Goal: Check status: Check status

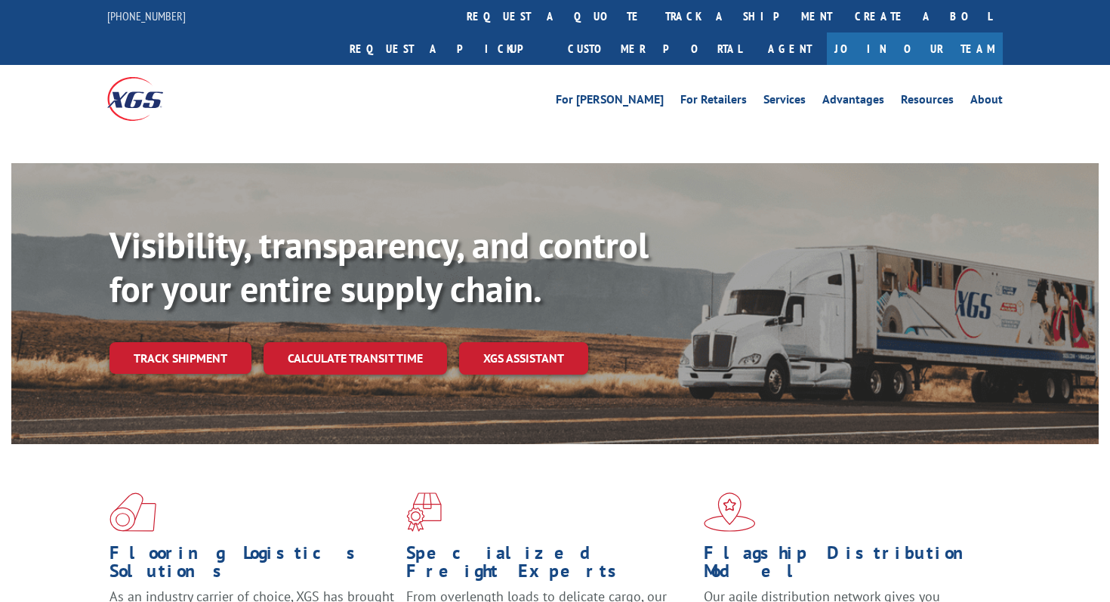
click at [508, 65] on div "For [PERSON_NAME] For Retailers Services Advantages Resources About For [PERSON…" at bounding box center [555, 98] width 896 height 67
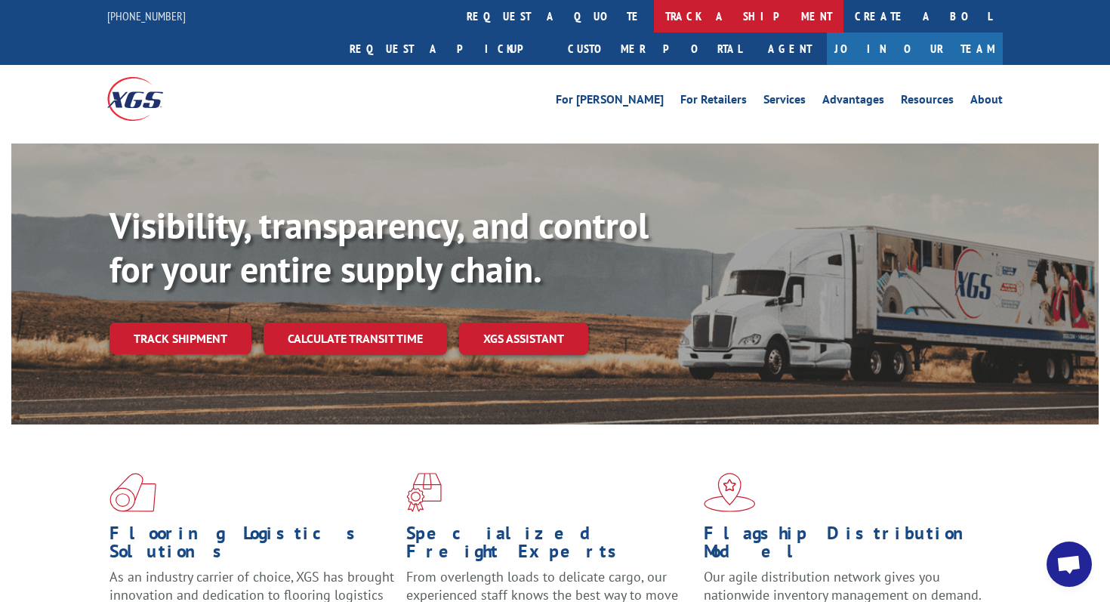
click at [654, 27] on link "track a shipment" at bounding box center [749, 16] width 190 height 32
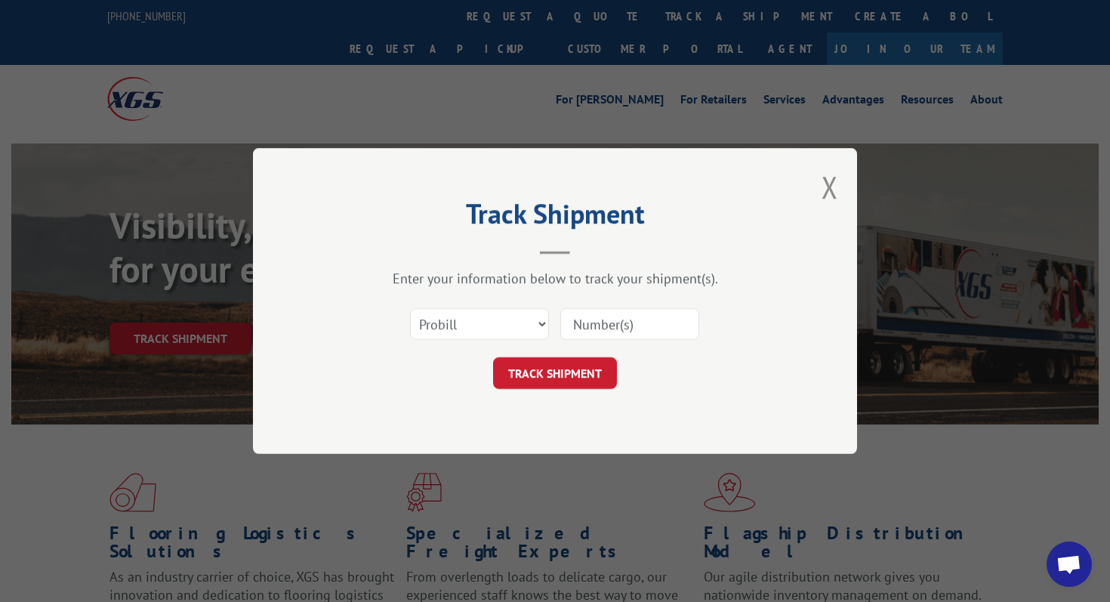
click at [610, 335] on input at bounding box center [629, 324] width 139 height 32
paste input "17667002"
type input "17667002"
click button "TRACK SHIPMENT" at bounding box center [555, 373] width 124 height 32
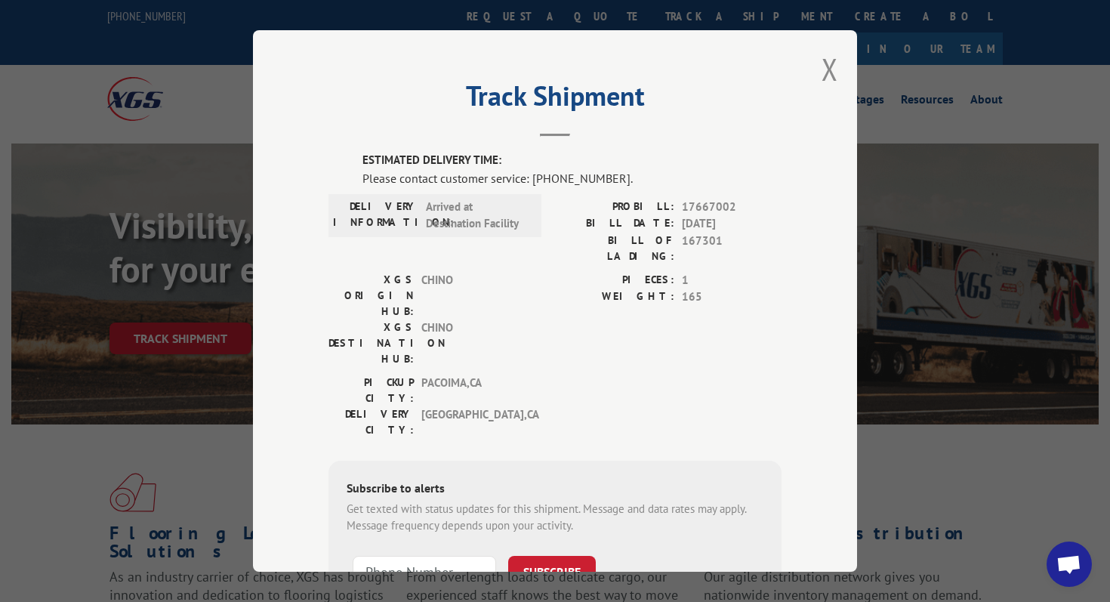
click at [844, 77] on div "Track Shipment ESTIMATED DELIVERY TIME: Please contact customer service: [PHONE…" at bounding box center [555, 301] width 604 height 542
click at [834, 77] on button "Close modal" at bounding box center [830, 69] width 17 height 40
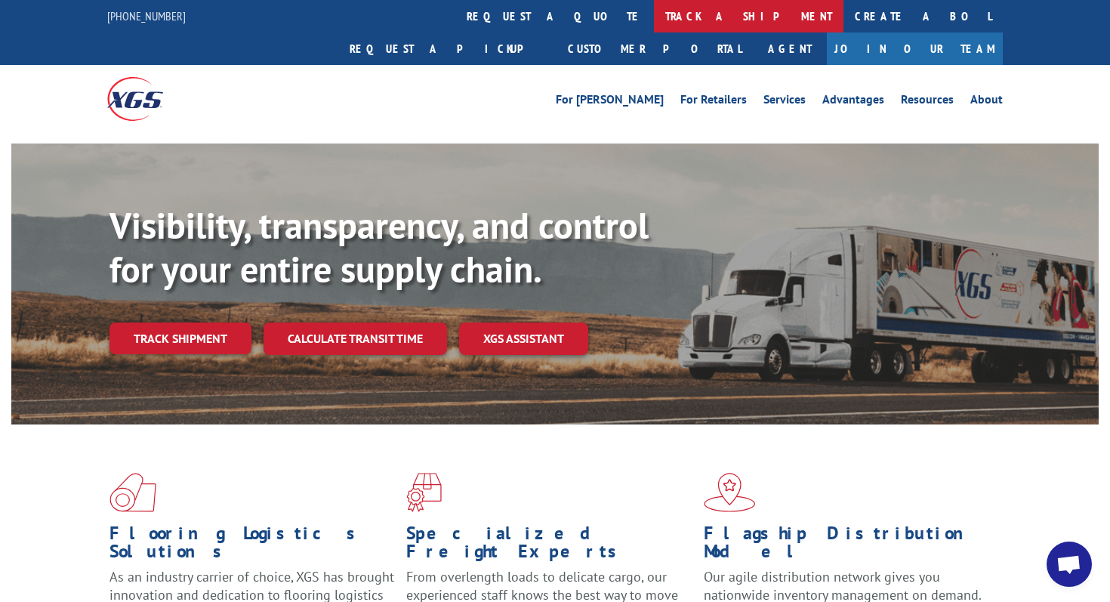
click at [654, 26] on link "track a shipment" at bounding box center [749, 16] width 190 height 32
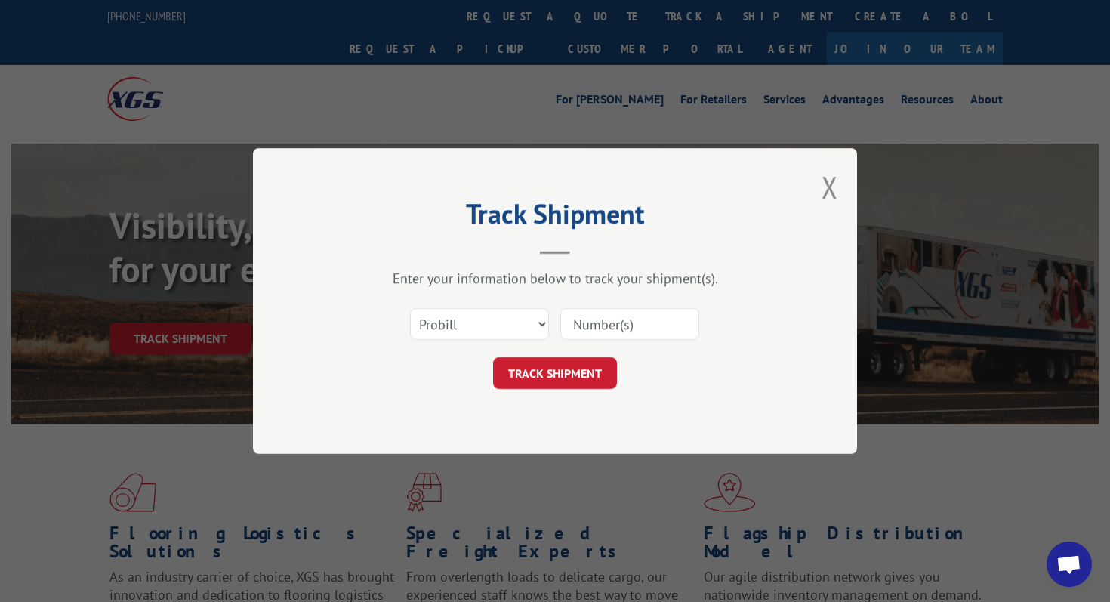
click at [588, 323] on input at bounding box center [629, 324] width 139 height 32
paste input "16288859"
type input "16288859"
click button "TRACK SHIPMENT" at bounding box center [555, 373] width 124 height 32
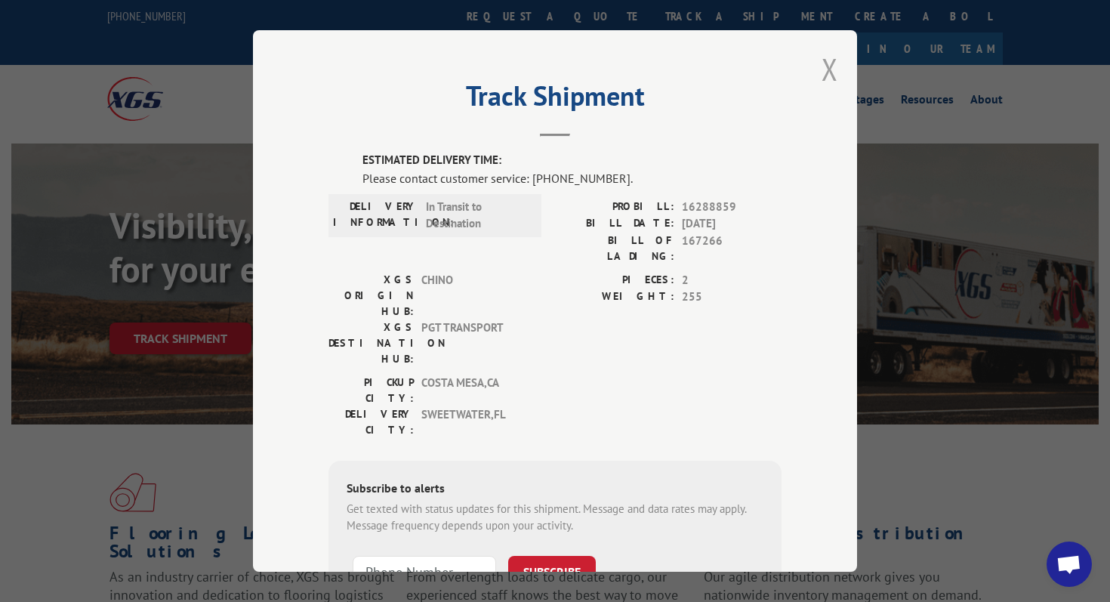
click at [835, 68] on button "Close modal" at bounding box center [830, 69] width 17 height 40
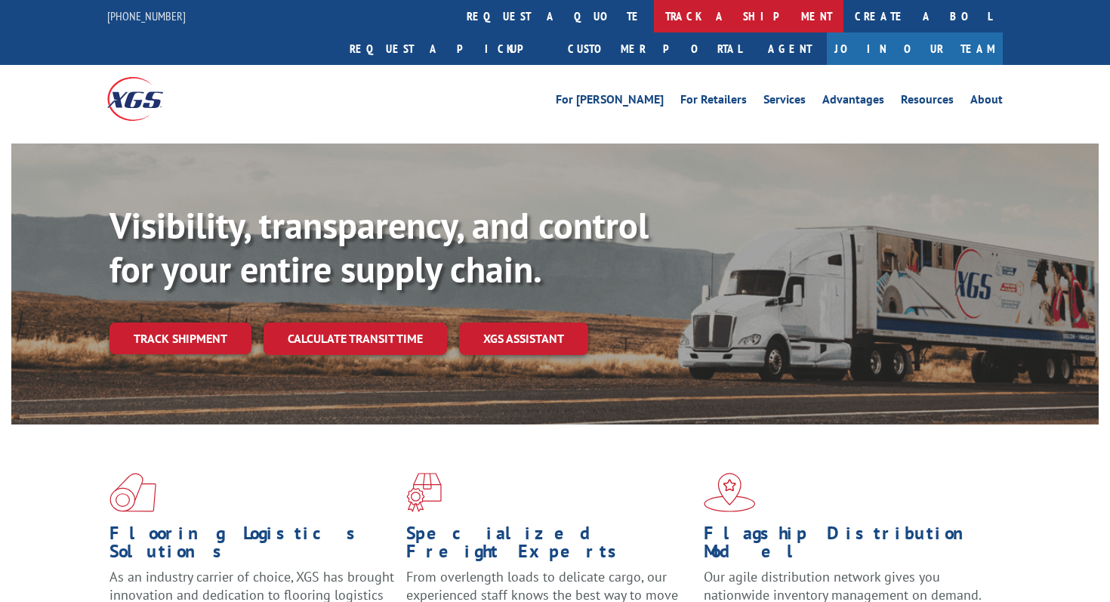
click at [654, 26] on link "track a shipment" at bounding box center [749, 16] width 190 height 32
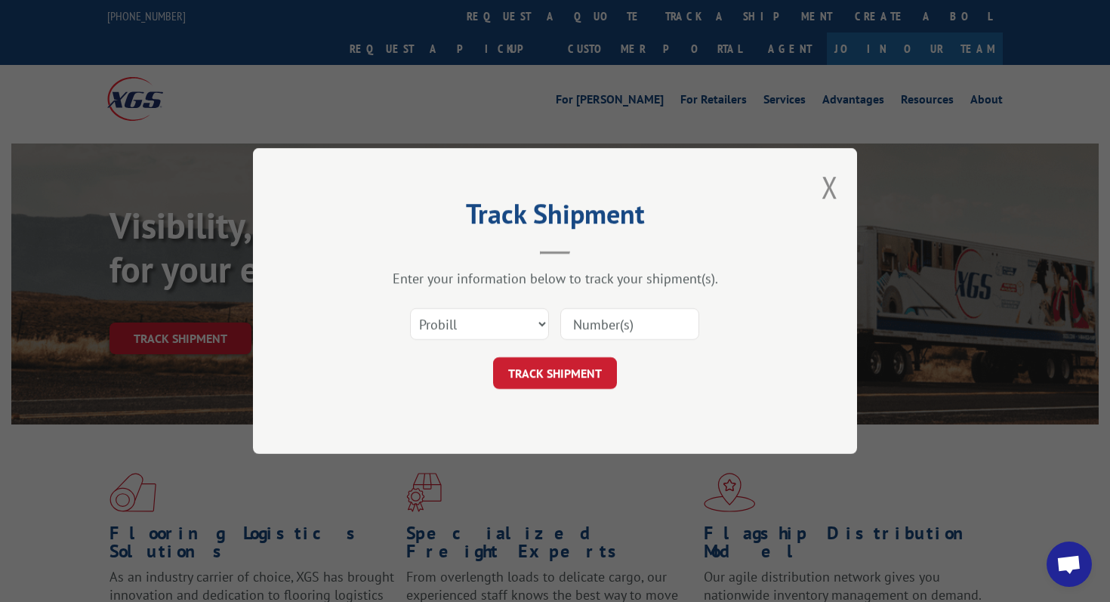
click at [645, 332] on input at bounding box center [629, 324] width 139 height 32
paste input "816264"
type input "816264"
click at [514, 317] on select "Select category... Probill BOL PO" at bounding box center [479, 324] width 139 height 32
select select "bol"
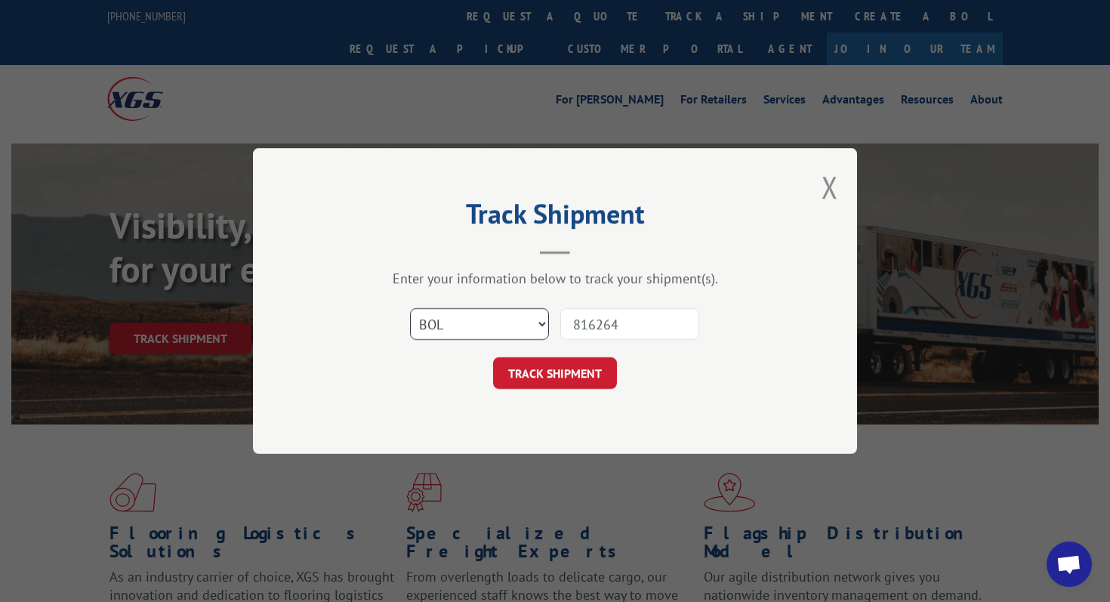
click at [410, 308] on select "Select category... Probill BOL PO" at bounding box center [479, 324] width 139 height 32
drag, startPoint x: 513, startPoint y: 316, endPoint x: 535, endPoint y: 372, distance: 60.0
click at [535, 372] on button "TRACK SHIPMENT" at bounding box center [555, 373] width 124 height 32
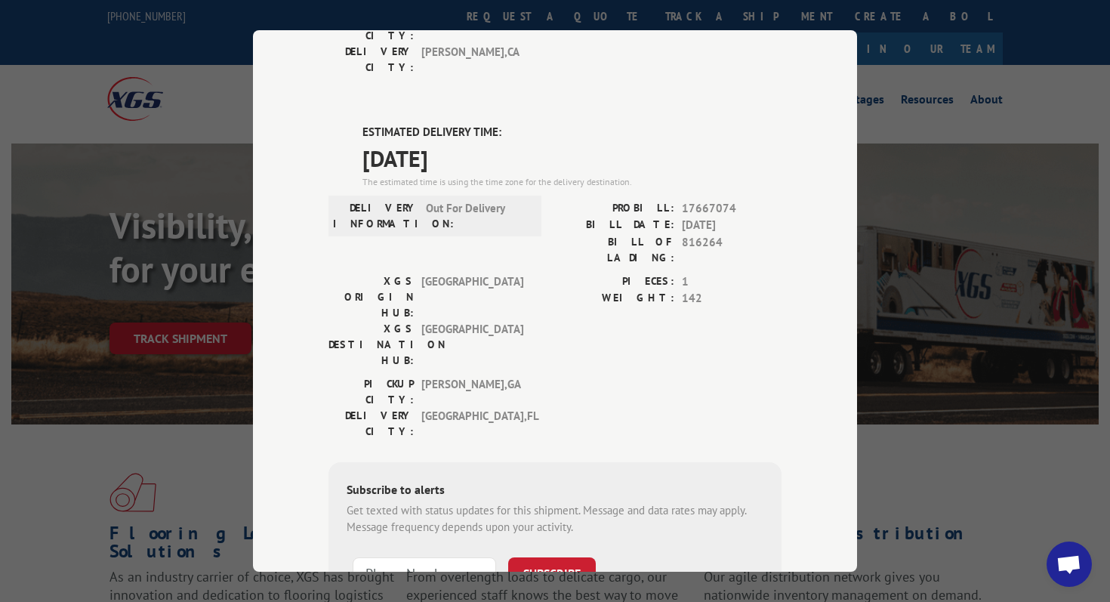
scroll to position [352, 0]
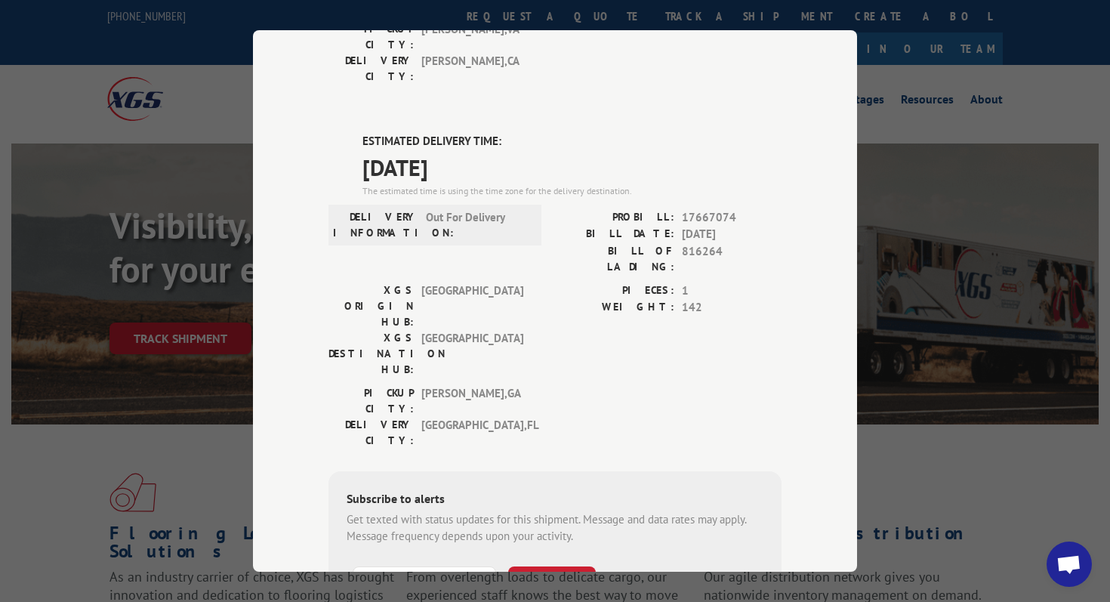
click at [169, 326] on div "Track Shipment DELIVERED DELIVERY INFORMATION: 02/20/2024 09:45 am JORGE PROBIL…" at bounding box center [555, 301] width 1110 height 602
